Goal: Register for event/course

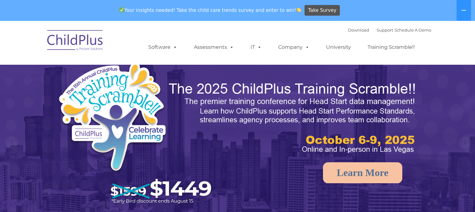
select select "MEDIUM"
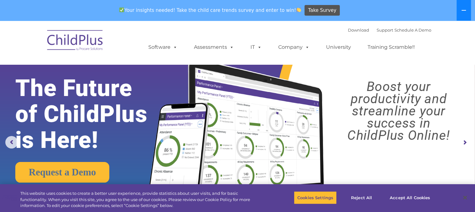
click at [464, 13] on button at bounding box center [464, 10] width 14 height 21
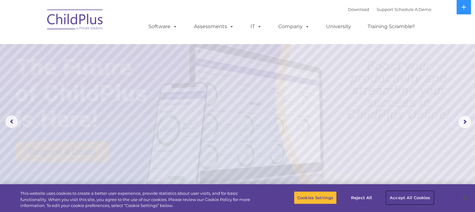
click at [398, 198] on button "Accept All Cookies" at bounding box center [410, 197] width 47 height 13
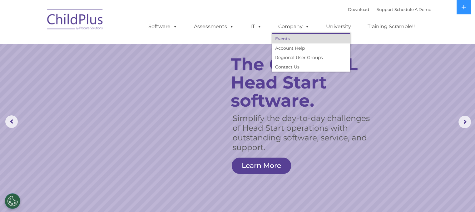
click at [281, 39] on link "Events" at bounding box center [311, 38] width 78 height 9
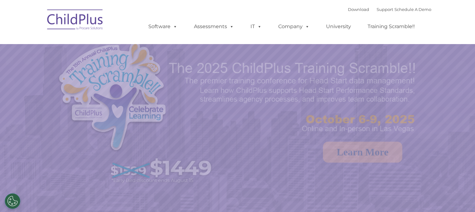
select select "MEDIUM"
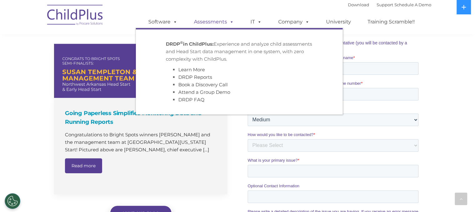
scroll to position [414, 0]
